Goal: Task Accomplishment & Management: Manage account settings

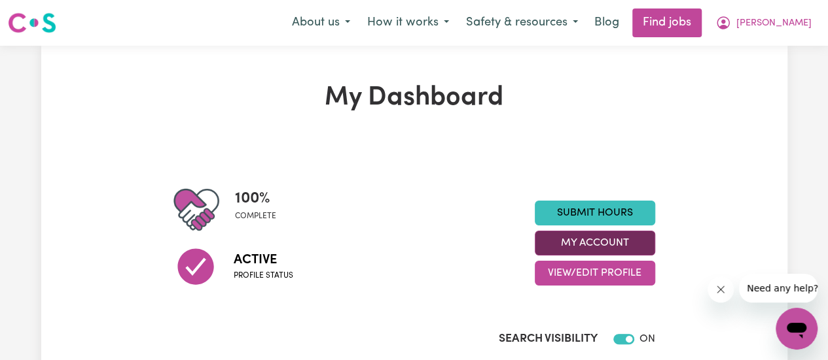
click at [597, 247] on button "My Account" at bounding box center [595, 243] width 120 height 25
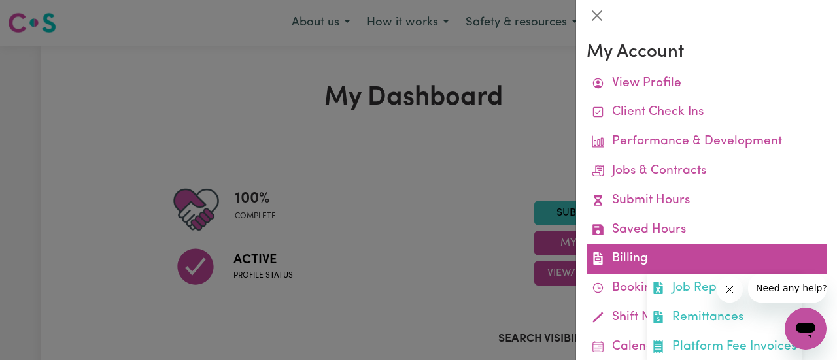
click at [635, 256] on link "Billing Job Reports Remittances Platform Fee Invoices" at bounding box center [707, 259] width 240 height 29
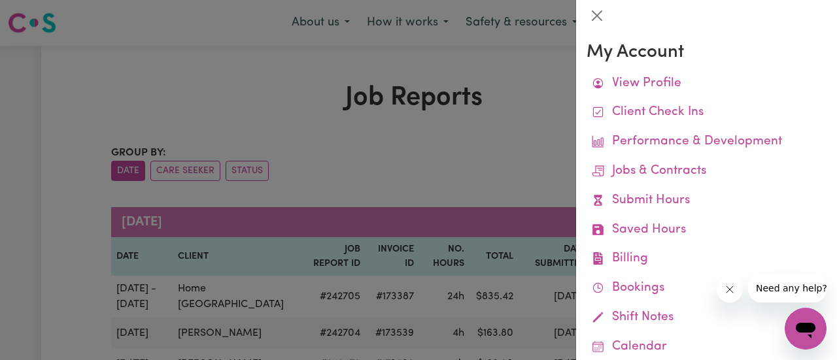
click at [536, 142] on div at bounding box center [418, 180] width 837 height 360
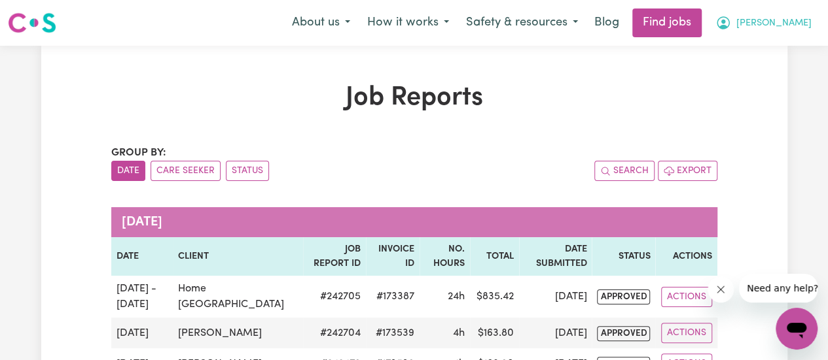
click at [788, 24] on span "[PERSON_NAME]" at bounding box center [773, 23] width 75 height 14
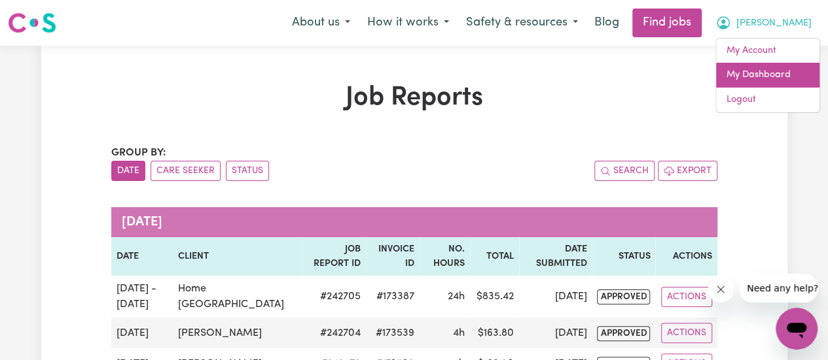
click at [769, 80] on link "My Dashboard" at bounding box center [767, 75] width 103 height 25
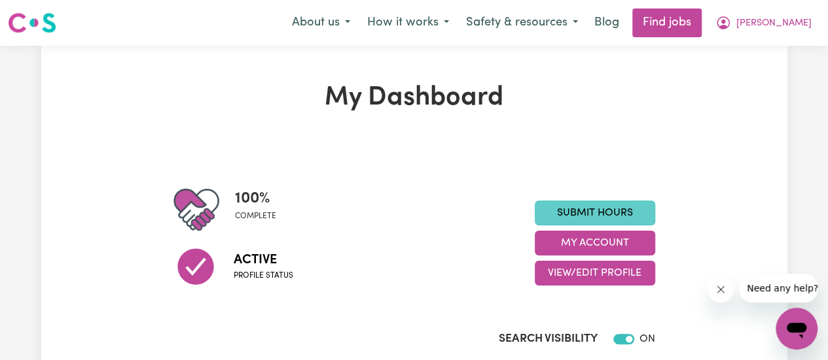
click at [628, 218] on link "Submit Hours" at bounding box center [595, 213] width 120 height 25
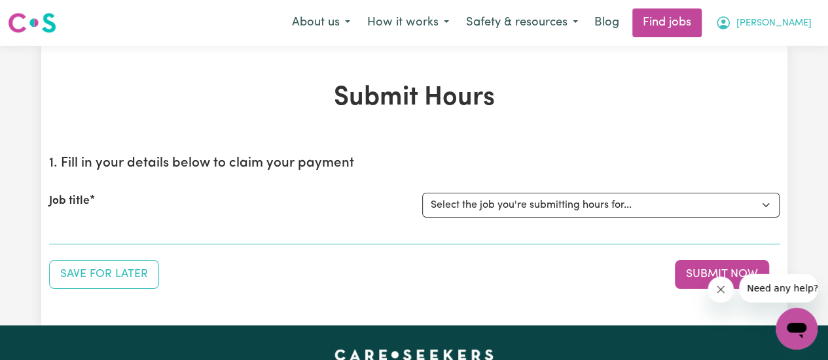
click at [795, 17] on span "[PERSON_NAME]" at bounding box center [773, 23] width 75 height 14
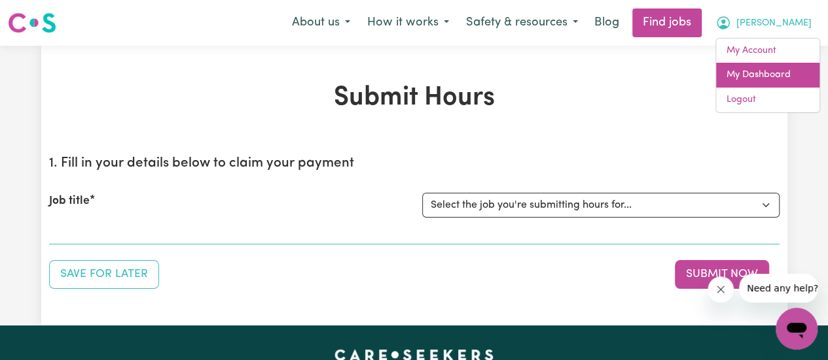
click at [773, 73] on link "My Dashboard" at bounding box center [767, 75] width 103 height 25
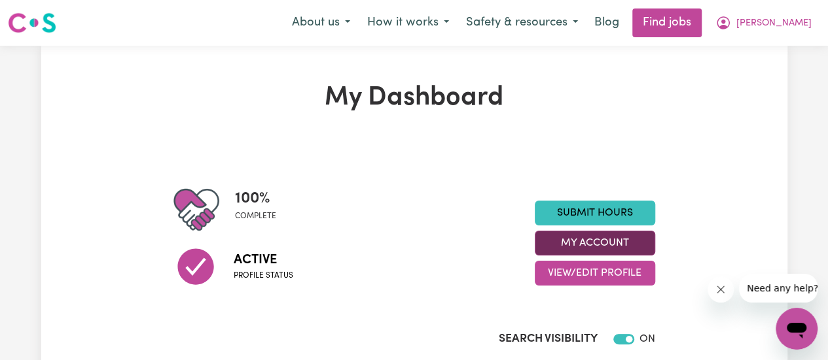
click at [614, 248] on button "My Account" at bounding box center [595, 243] width 120 height 25
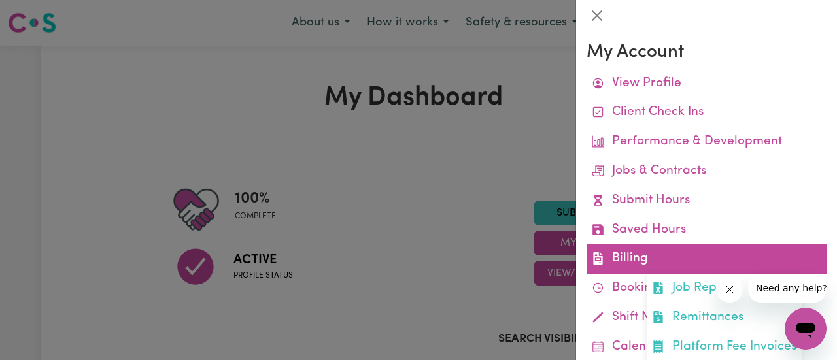
click at [664, 264] on link "Billing Job Reports Remittances Platform Fee Invoices" at bounding box center [707, 259] width 240 height 29
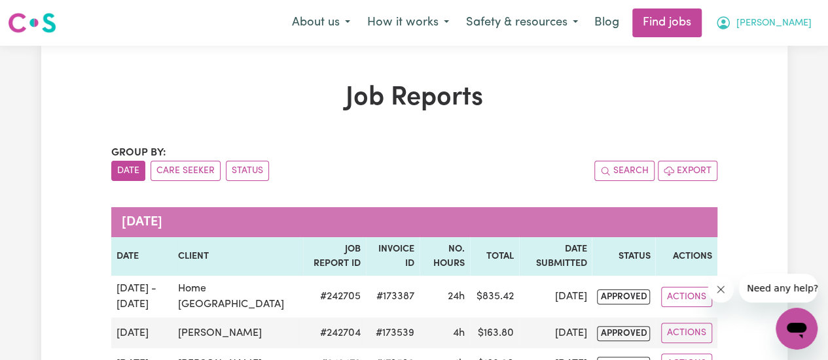
click at [782, 20] on span "[PERSON_NAME]" at bounding box center [773, 23] width 75 height 14
click at [780, 29] on button "[PERSON_NAME]" at bounding box center [763, 22] width 113 height 27
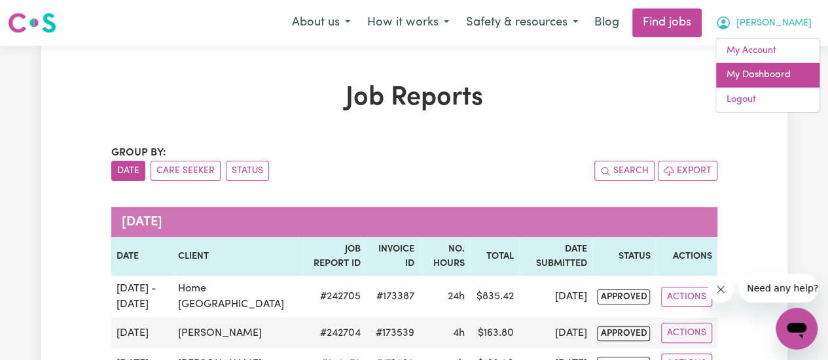
click at [743, 83] on link "My Dashboard" at bounding box center [767, 75] width 103 height 25
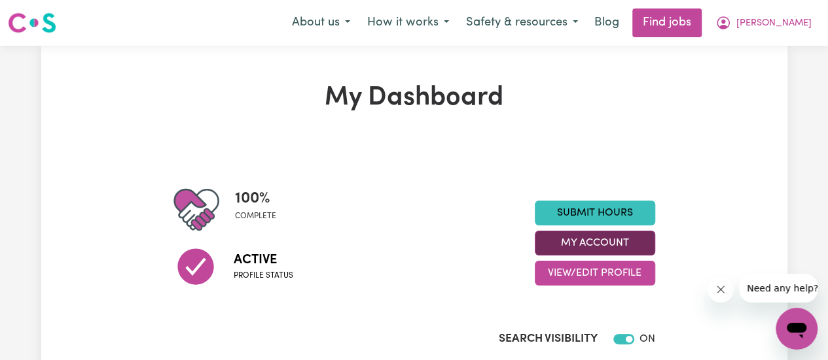
click at [618, 247] on button "My Account" at bounding box center [595, 243] width 120 height 25
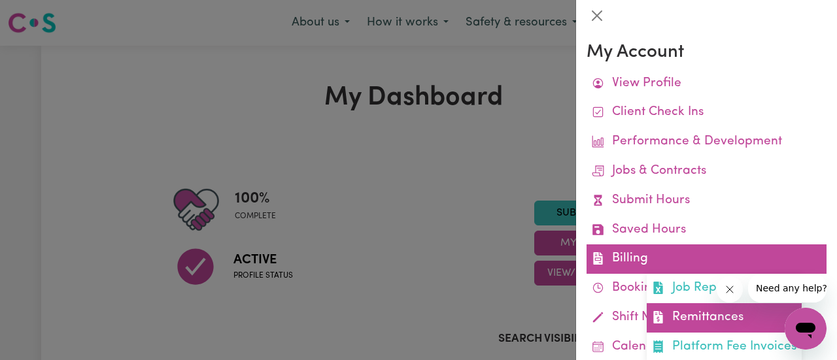
click at [688, 319] on link "Remittances" at bounding box center [724, 318] width 155 height 29
